Goal: Transaction & Acquisition: Subscribe to service/newsletter

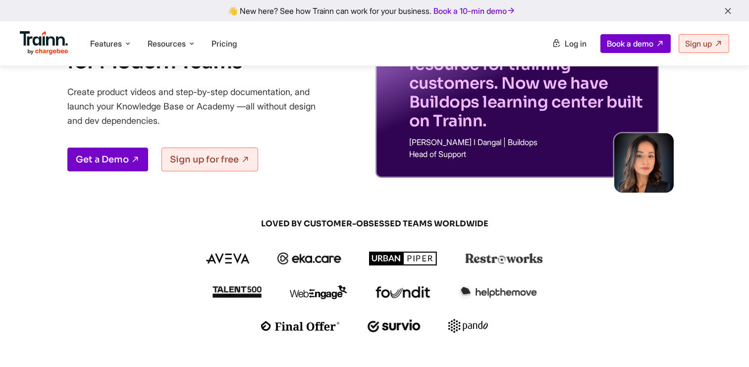
scroll to position [114, 0]
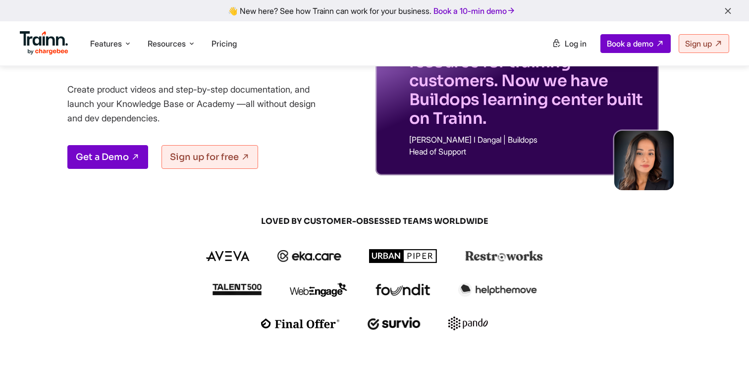
click at [496, 142] on p "[PERSON_NAME] I Dangal | Buildops" at bounding box center [528, 140] width 238 height 8
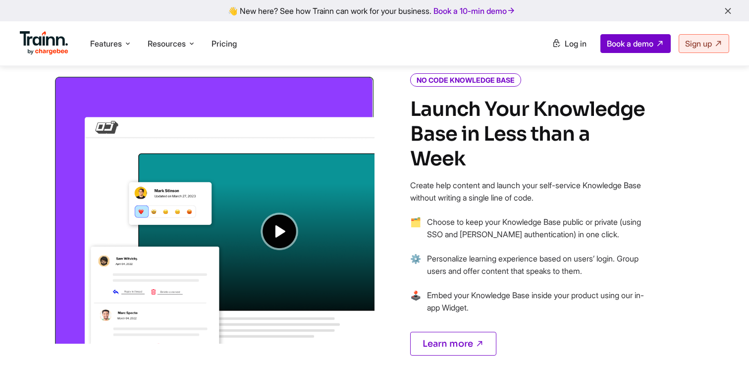
scroll to position [743, 0]
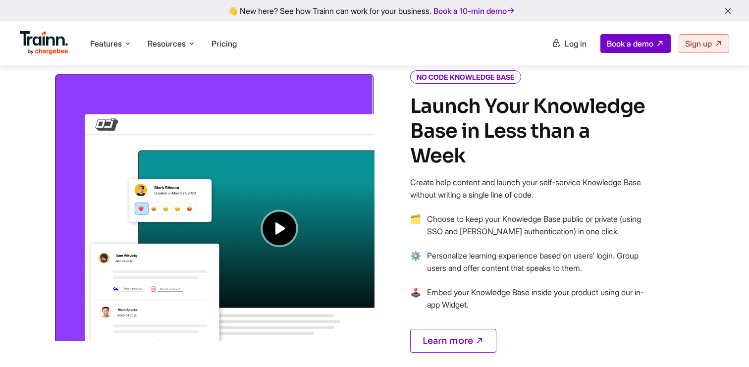
click at [285, 230] on img at bounding box center [214, 206] width 321 height 269
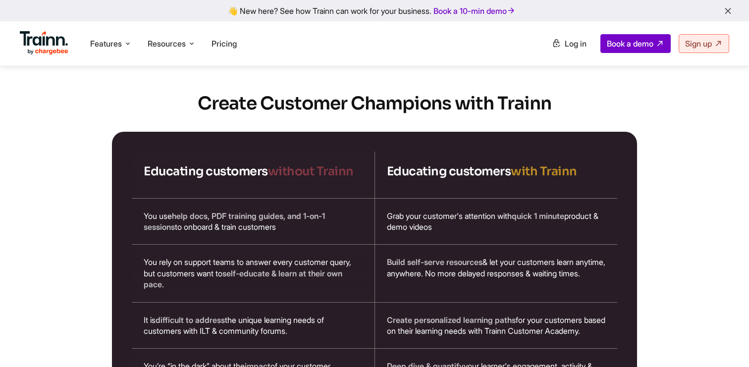
scroll to position [1641, 0]
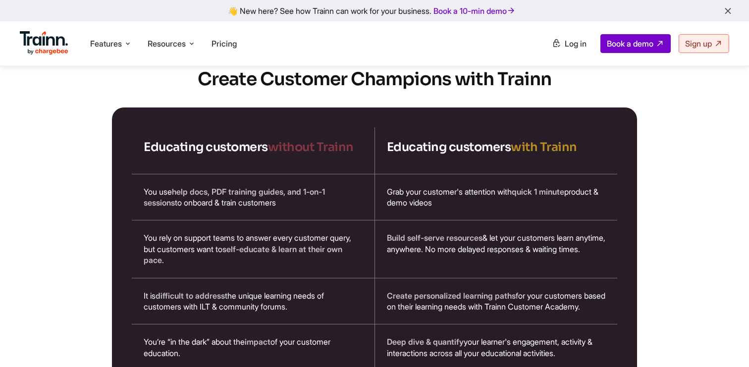
click at [285, 174] on div "You use help docs, PDF training guides, and 1-on-1 sessions to onboard & train …" at bounding box center [253, 197] width 243 height 46
click at [443, 175] on div "Grab your customer's attention with quick 1 minute product & demo videos" at bounding box center [496, 197] width 243 height 46
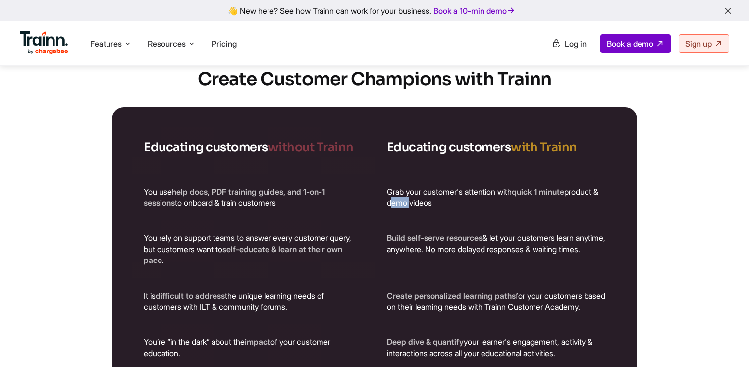
click at [443, 175] on div "Grab your customer's attention with quick 1 minute product & demo videos" at bounding box center [496, 197] width 243 height 46
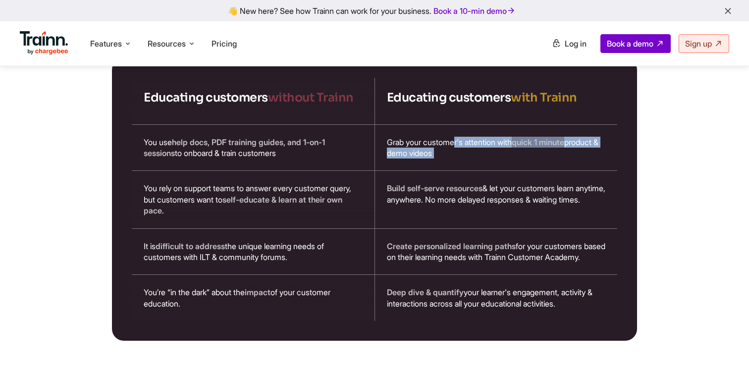
scroll to position [1692, 0]
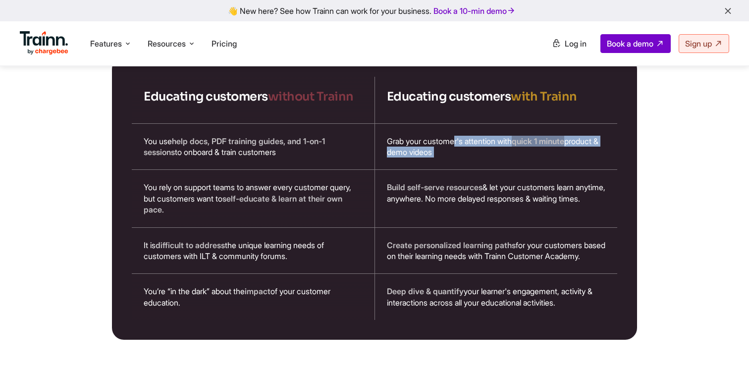
click at [443, 175] on div "Build self-serve resources & let your customers learn anytime, anywhere. No mor…" at bounding box center [496, 198] width 243 height 57
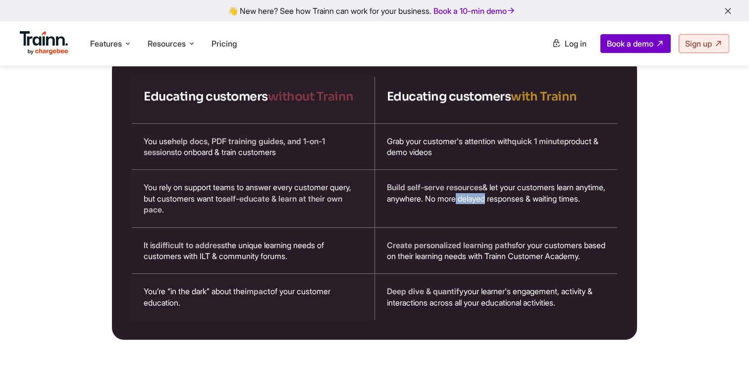
click at [443, 175] on div "Build self-serve resources & let your customers learn anytime, anywhere. No mor…" at bounding box center [496, 198] width 243 height 57
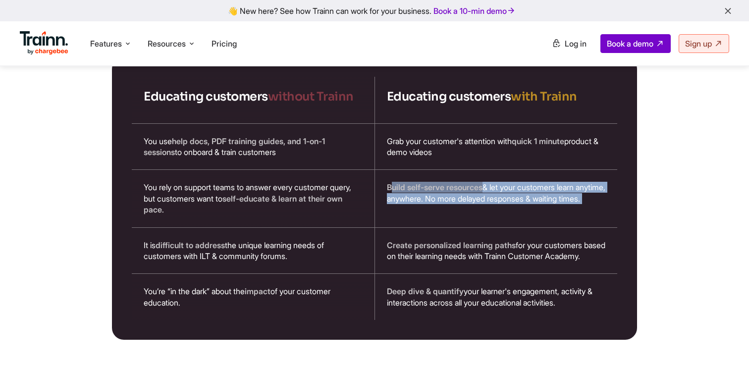
click at [443, 175] on div "Build self-serve resources & let your customers learn anytime, anywhere. No mor…" at bounding box center [496, 198] width 243 height 57
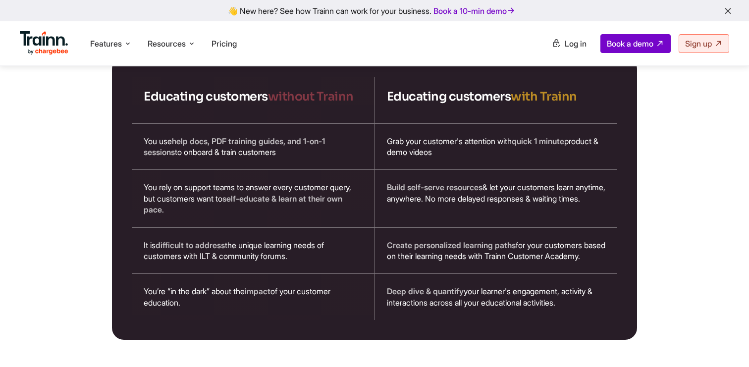
click at [443, 175] on div "Build self-serve resources & let your customers learn anytime, anywhere. No mor…" at bounding box center [496, 198] width 243 height 57
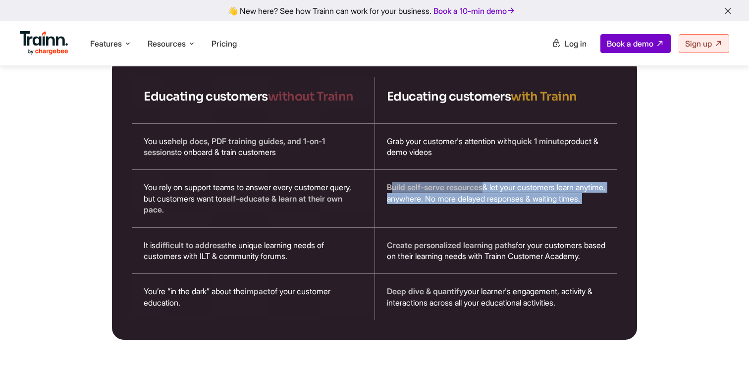
click at [443, 175] on div "Build self-serve resources & let your customers learn anytime, anywhere. No mor…" at bounding box center [496, 198] width 243 height 57
click at [446, 228] on div "Create personalized learning paths for your customers based on their learning n…" at bounding box center [496, 251] width 243 height 46
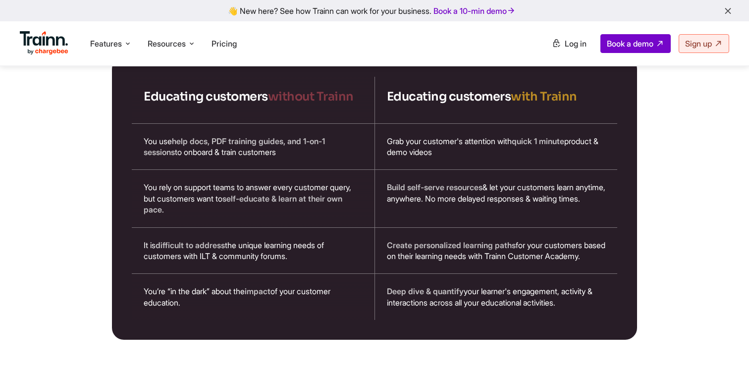
click at [446, 228] on div "Create personalized learning paths for your customers based on their learning n…" at bounding box center [496, 251] width 243 height 46
click at [443, 240] on span "Create personalized learning paths" at bounding box center [451, 245] width 129 height 10
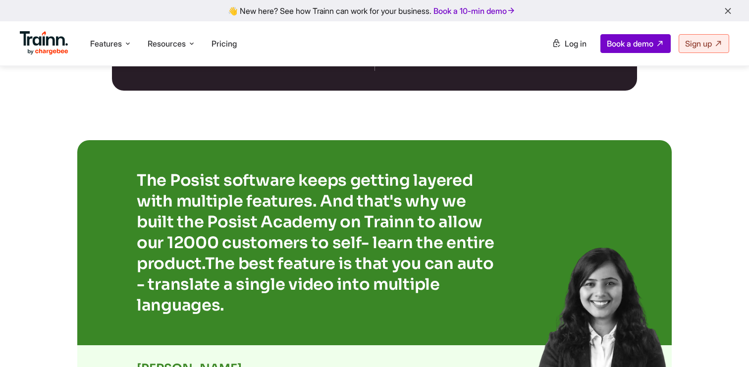
scroll to position [1976, 0]
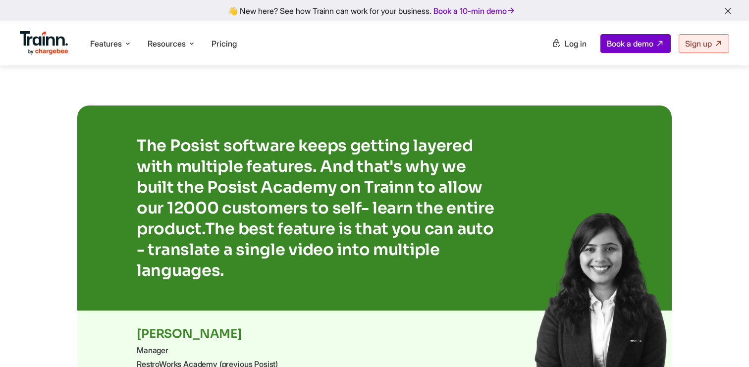
click at [407, 200] on p "The Posist software keeps getting layered with multiple features. And that's wh…" at bounding box center [320, 208] width 367 height 146
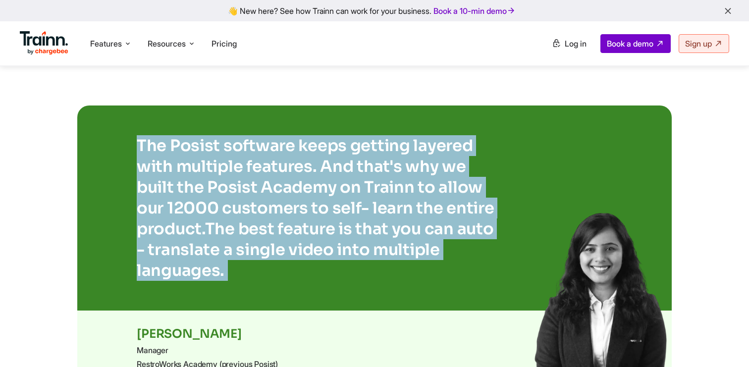
click at [407, 200] on p "The Posist software keeps getting layered with multiple features. And that's wh…" at bounding box center [320, 208] width 367 height 146
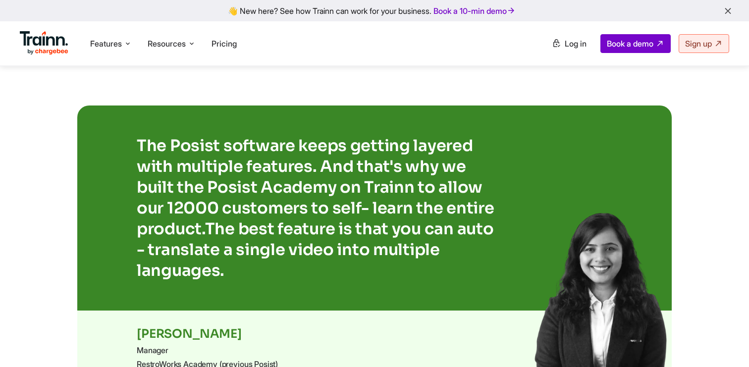
click at [407, 200] on p "The Posist software keeps getting layered with multiple features. And that's wh…" at bounding box center [320, 208] width 367 height 146
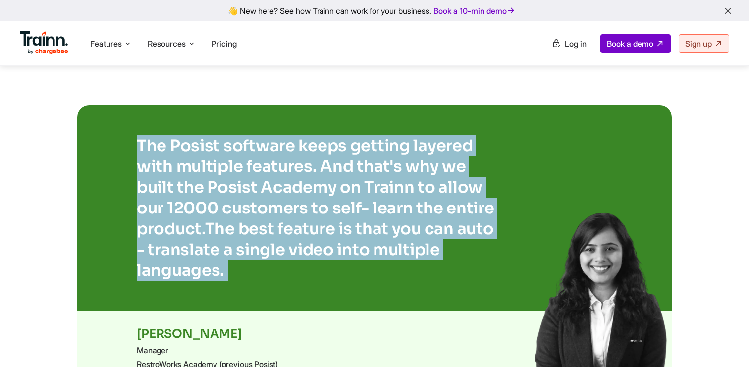
click at [407, 200] on p "The Posist software keeps getting layered with multiple features. And that's wh…" at bounding box center [320, 208] width 367 height 146
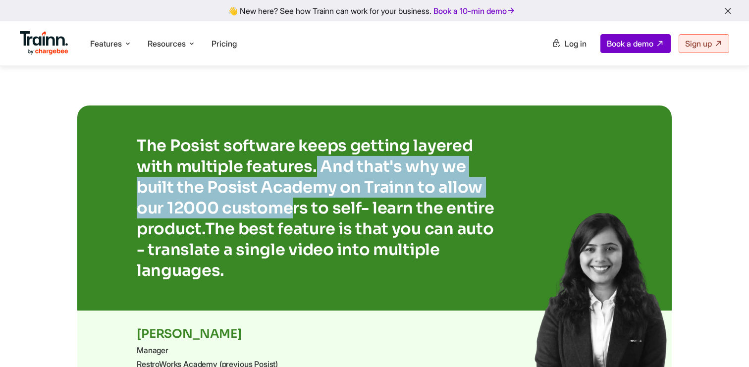
drag, startPoint x: 316, startPoint y: 150, endPoint x: 293, endPoint y: 192, distance: 47.5
click at [293, 192] on p "The Posist software keeps getting layered with multiple features. And that's wh…" at bounding box center [320, 208] width 367 height 146
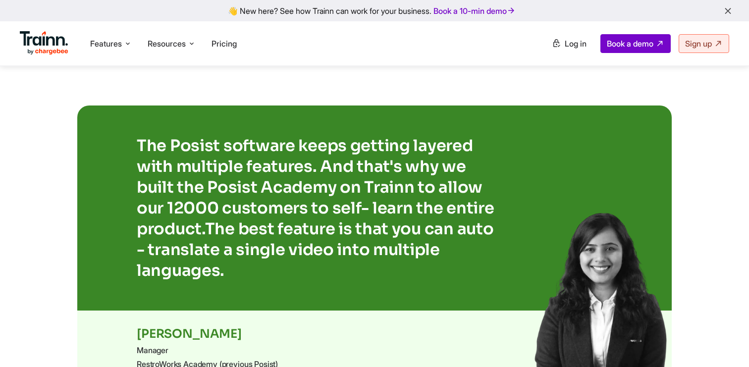
click at [293, 192] on p "The Posist software keeps getting layered with multiple features. And that's wh…" at bounding box center [320, 208] width 367 height 146
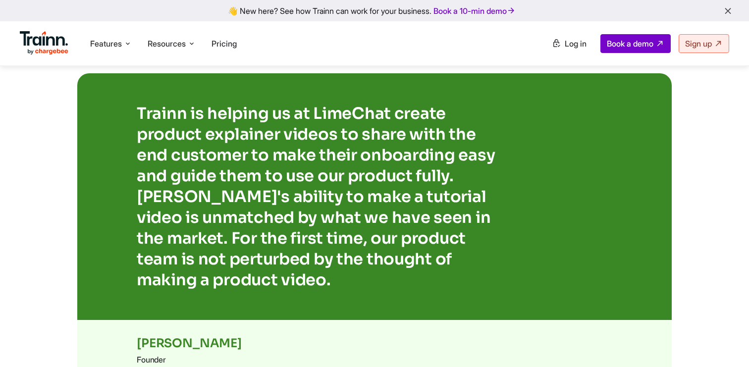
scroll to position [1990, 0]
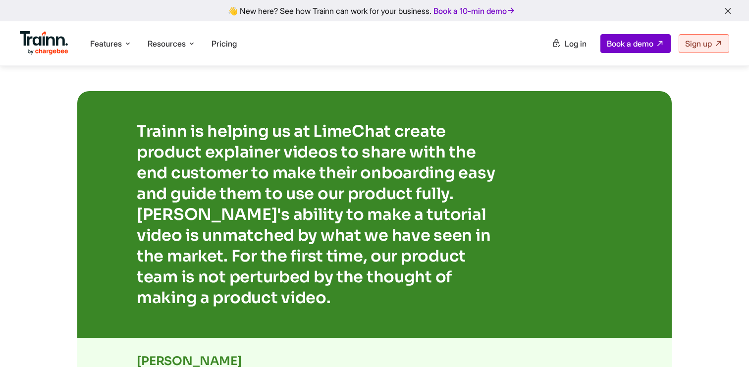
click at [300, 181] on p "Trainn is helping us at LimeChat create product explainer videos to share with …" at bounding box center [320, 214] width 367 height 187
click at [291, 140] on p "Trainn is helping us at LimeChat create product explainer videos to share with …" at bounding box center [320, 214] width 367 height 187
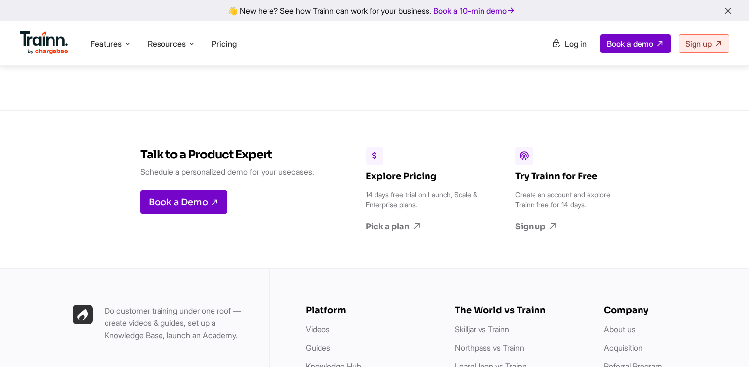
scroll to position [2643, 0]
click at [406, 222] on link "Pick a plan" at bounding box center [423, 227] width 114 height 11
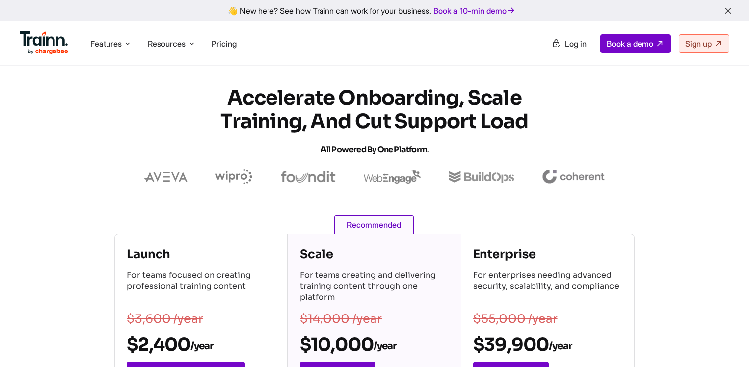
scroll to position [19, 0]
